Goal: Task Accomplishment & Management: Manage account settings

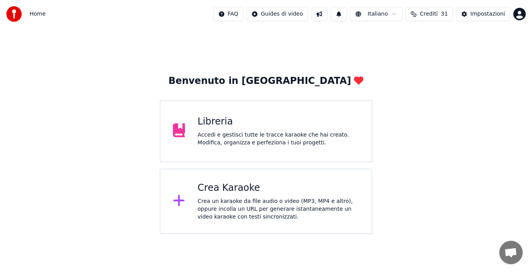
click at [292, 201] on div "Crea un karaoke da file audio o video (MP3, MP4 e altro), oppure incolla un URL…" at bounding box center [279, 208] width 162 height 23
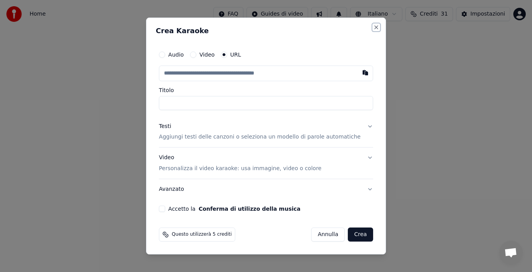
click at [373, 27] on button "Close" at bounding box center [376, 27] width 6 height 6
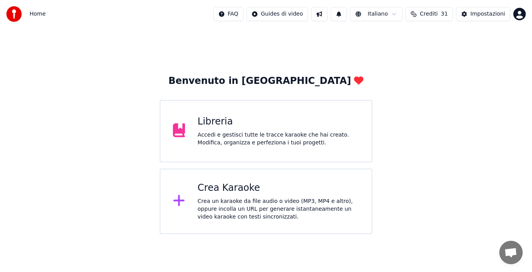
click at [238, 128] on div "Libreria Accedi e gestisci tutte le tracce karaoke che hai creato. Modifica, or…" at bounding box center [279, 130] width 162 height 31
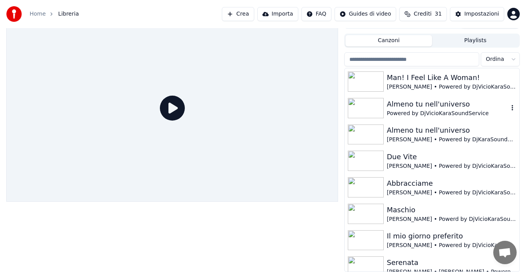
click at [508, 108] on icon "button" at bounding box center [512, 107] width 8 height 6
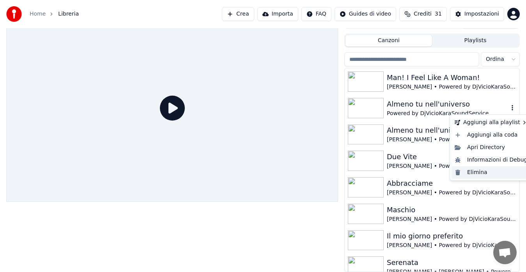
click at [476, 170] on div "Elimina" at bounding box center [490, 172] width 79 height 12
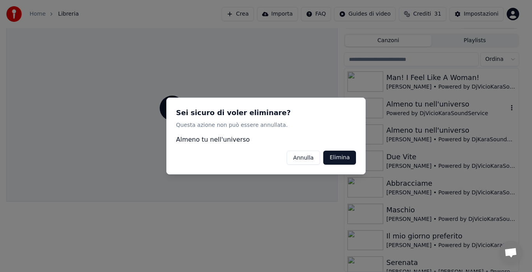
click at [334, 158] on button "Elimina" at bounding box center [340, 157] width 33 height 14
